Goal: Use online tool/utility: Utilize a website feature to perform a specific function

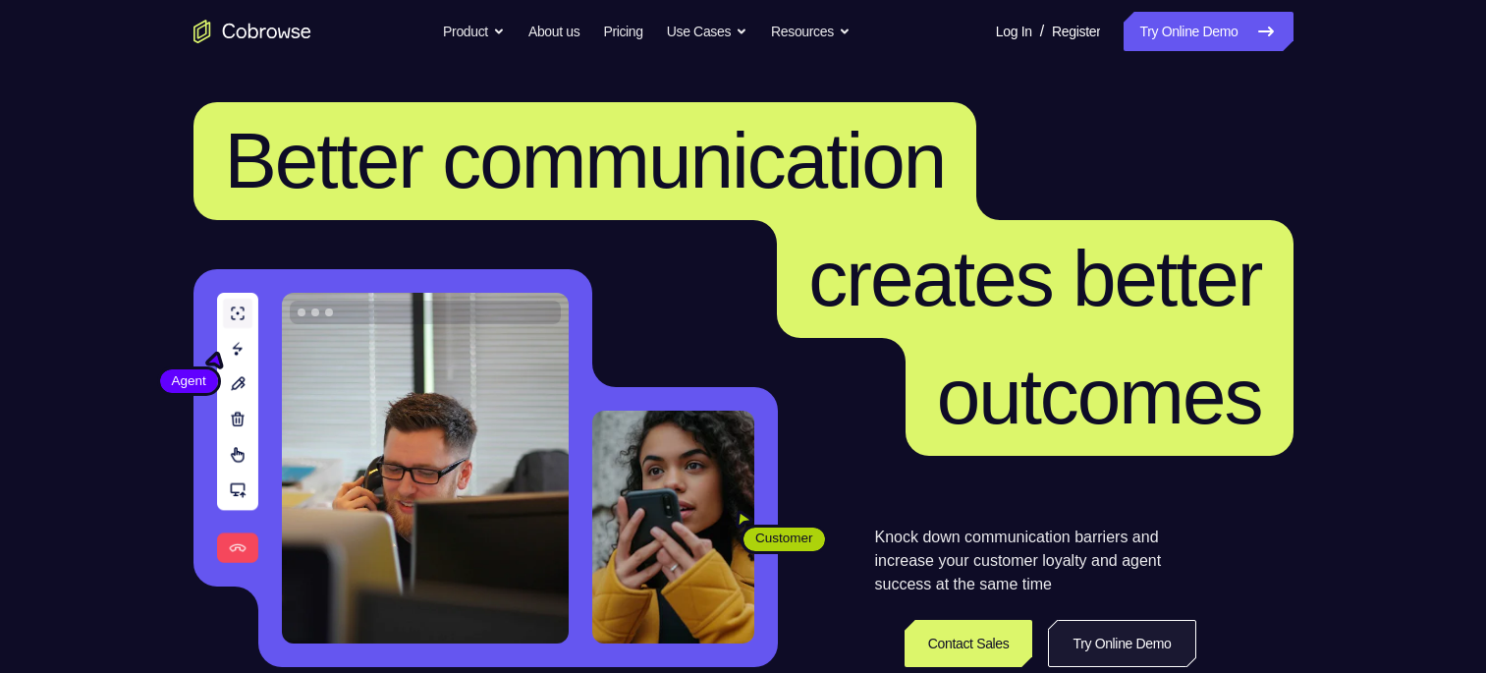
click at [1098, 636] on link "Try Online Demo" at bounding box center [1121, 643] width 147 height 47
click at [1126, 646] on link "Try Online Demo" at bounding box center [1121, 643] width 147 height 47
click at [1128, 645] on link "Try Online Demo" at bounding box center [1121, 643] width 147 height 47
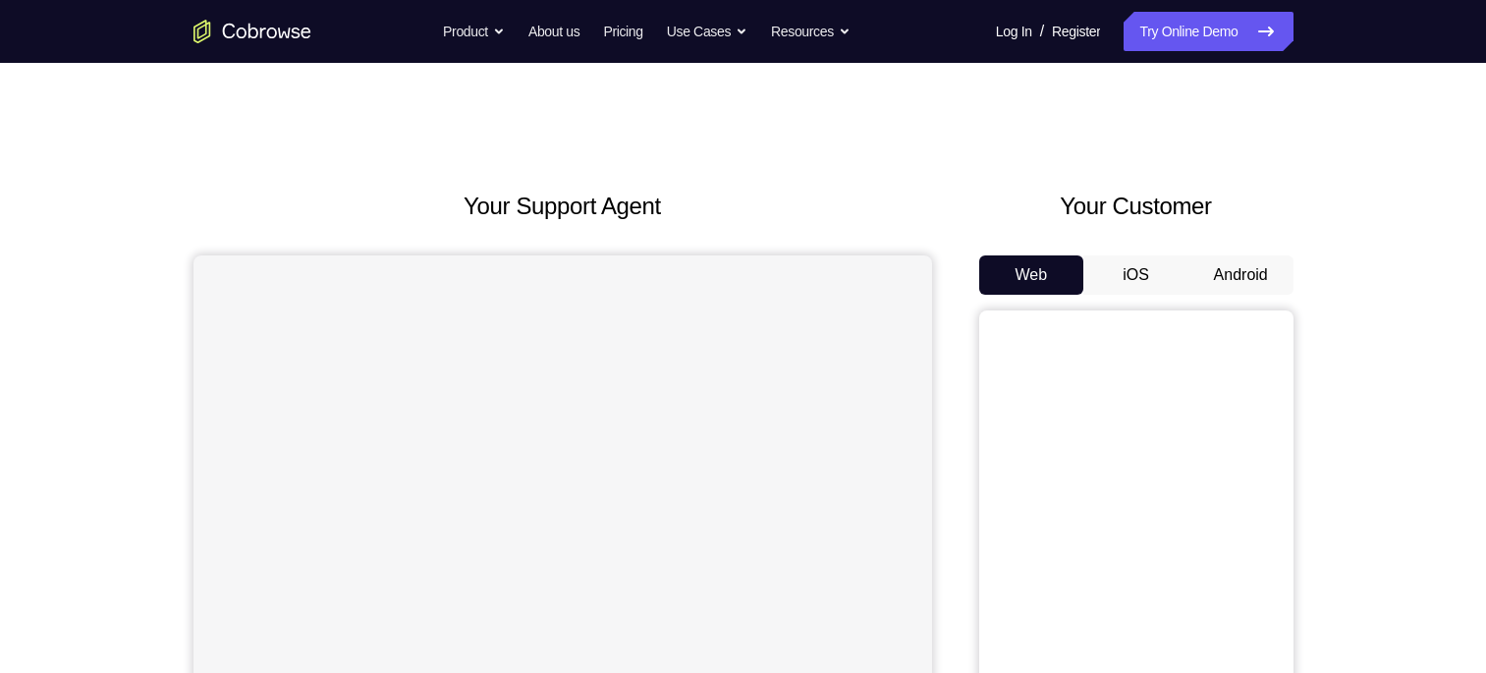
click at [1267, 264] on button "Android" at bounding box center [1240, 274] width 105 height 39
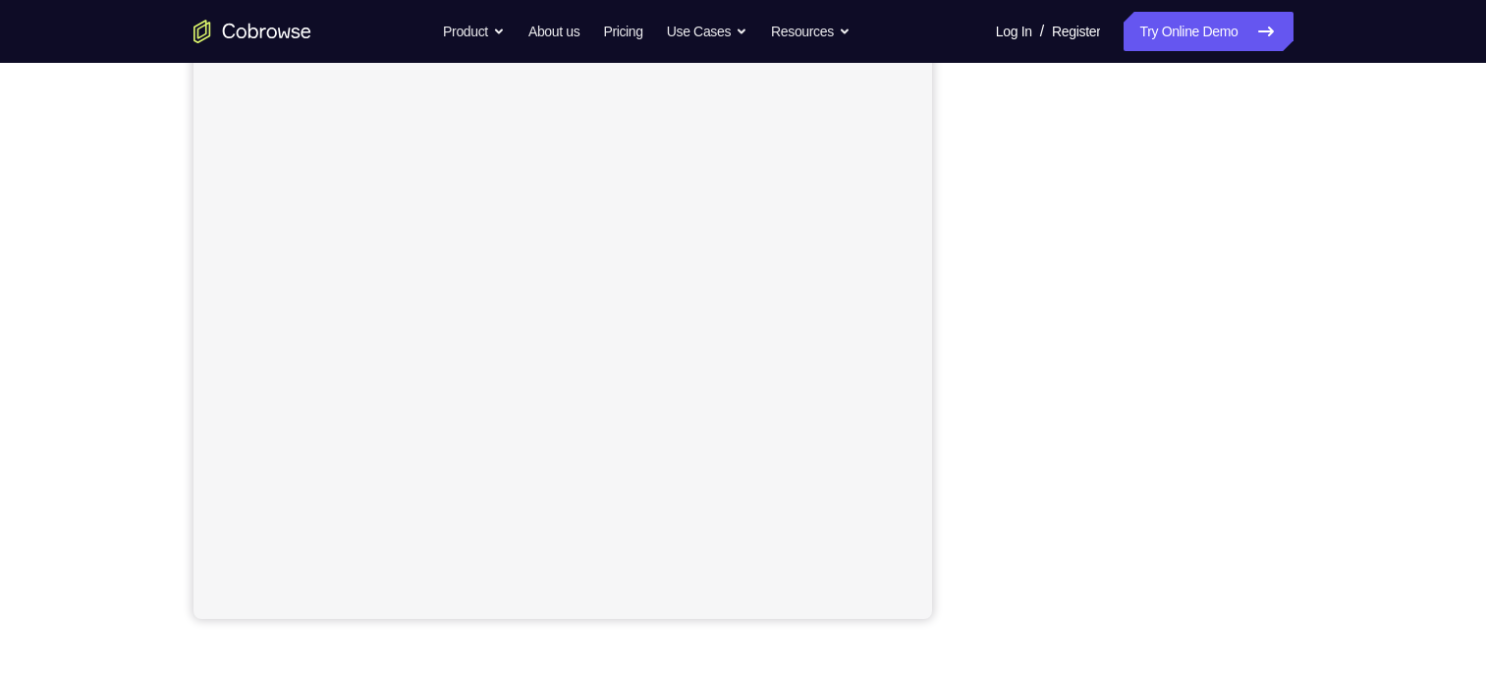
scroll to position [269, 0]
